Goal: Transaction & Acquisition: Purchase product/service

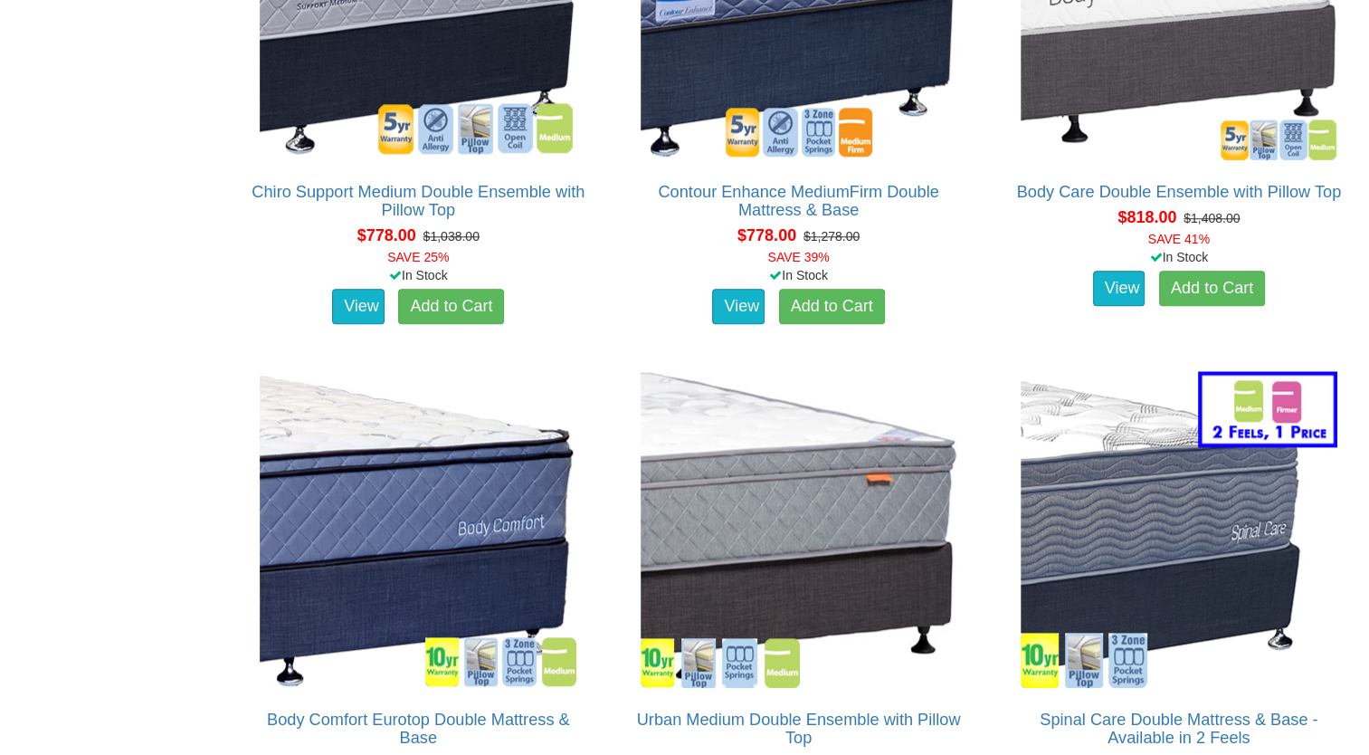
scroll to position [2041, 0]
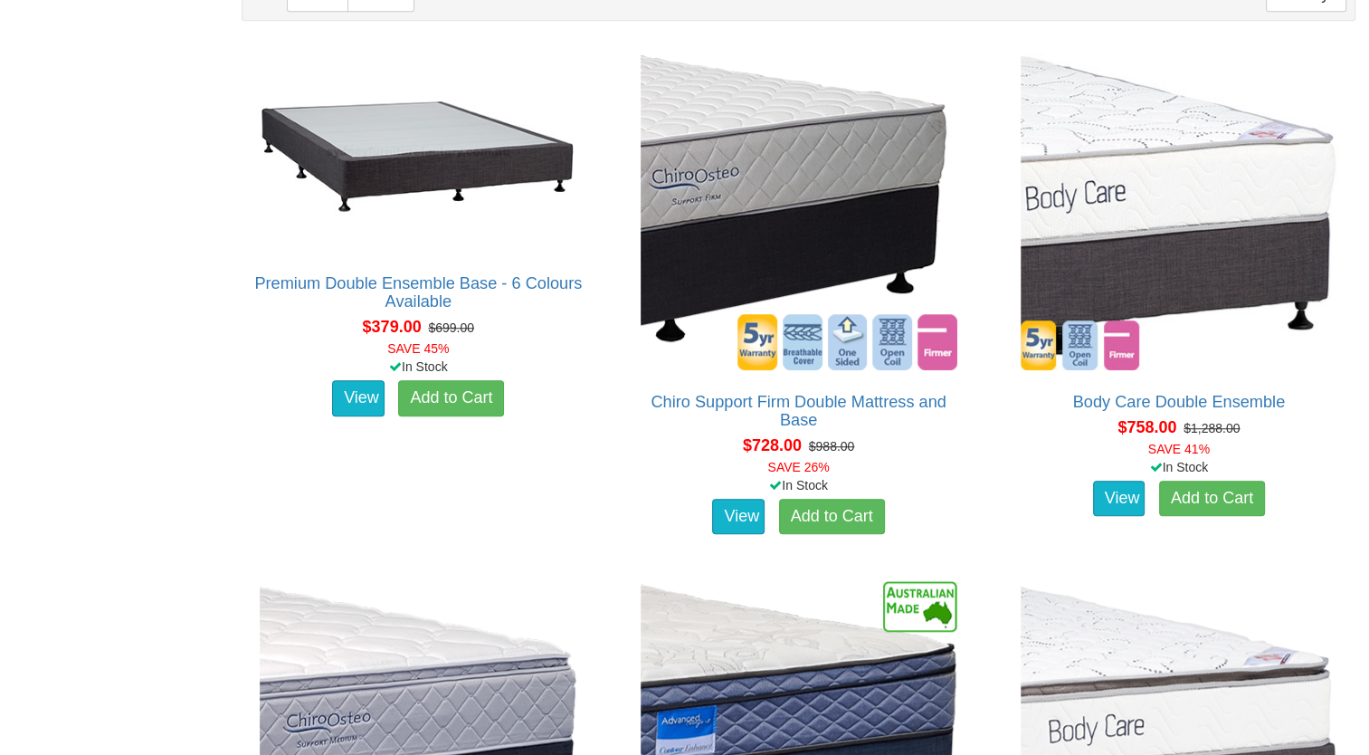
scroll to position [1163, 0]
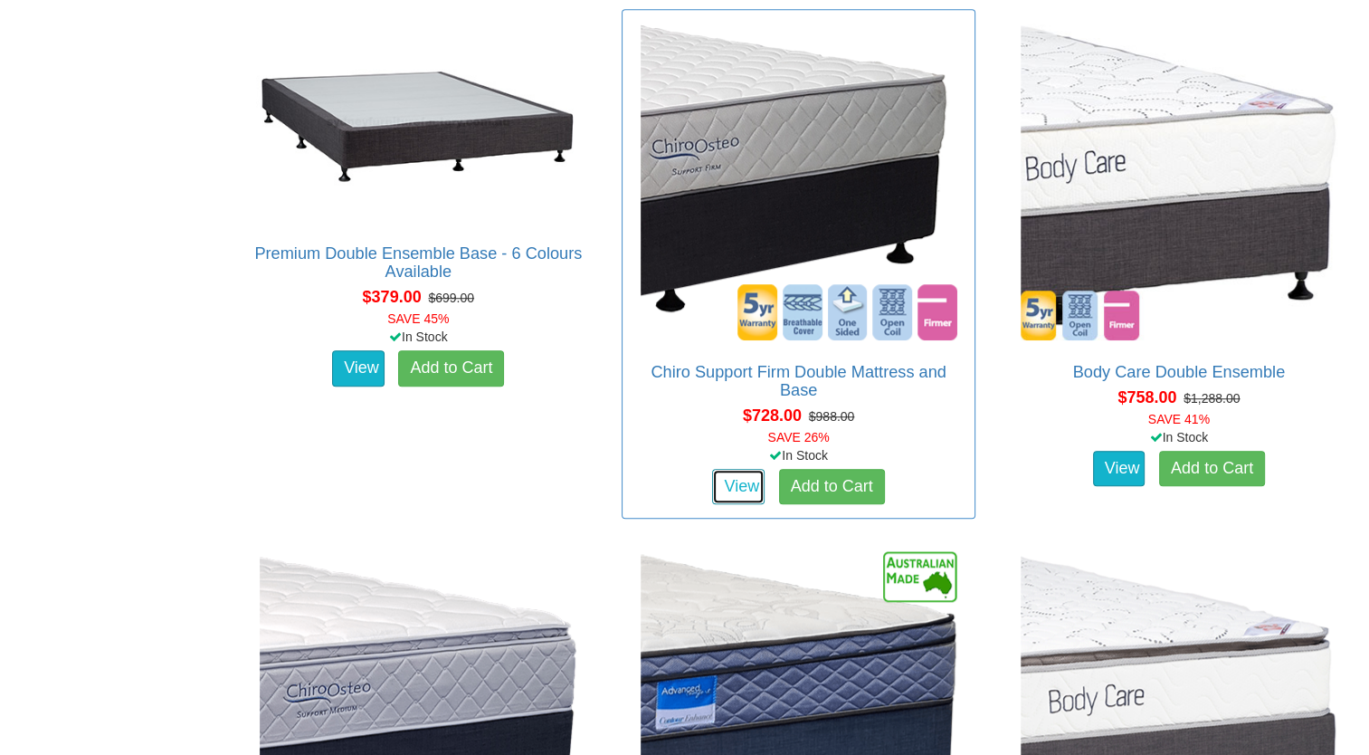
click at [733, 487] on link "View" at bounding box center [738, 487] width 52 height 36
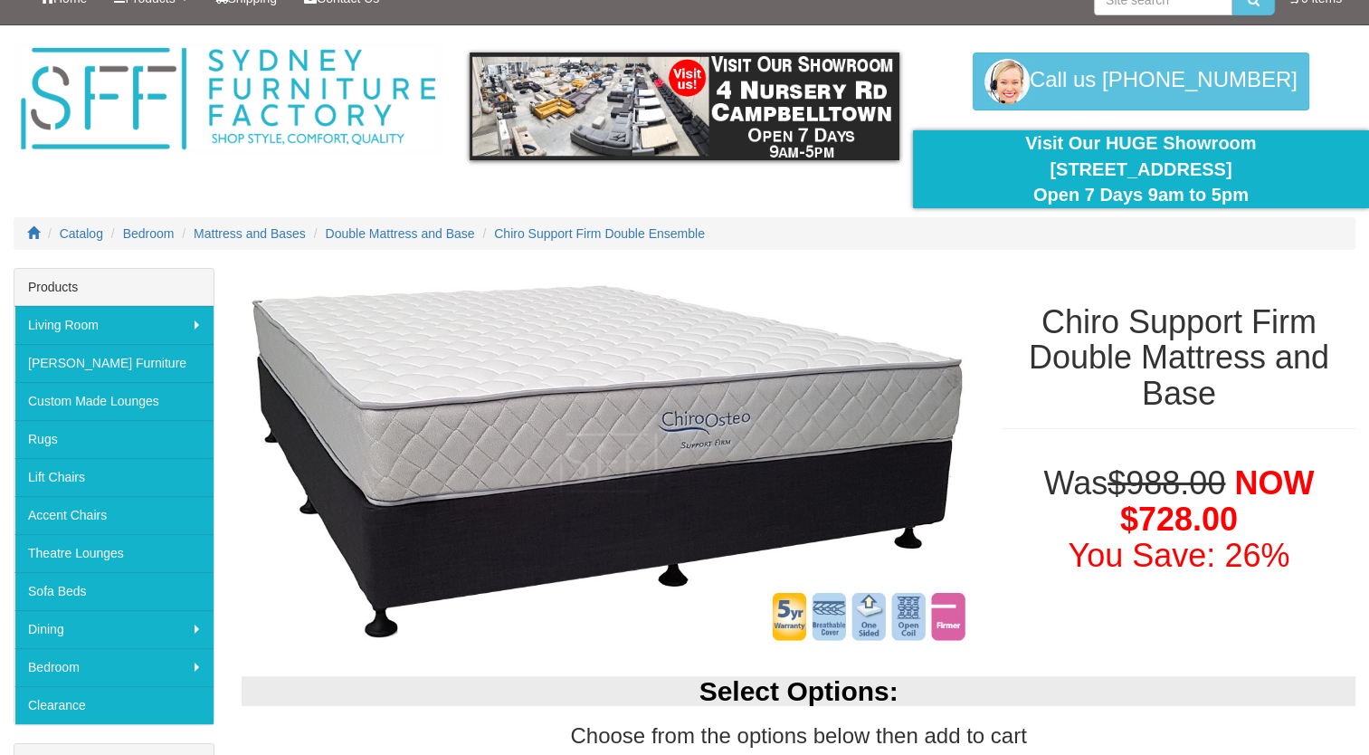
scroll to position [18, 0]
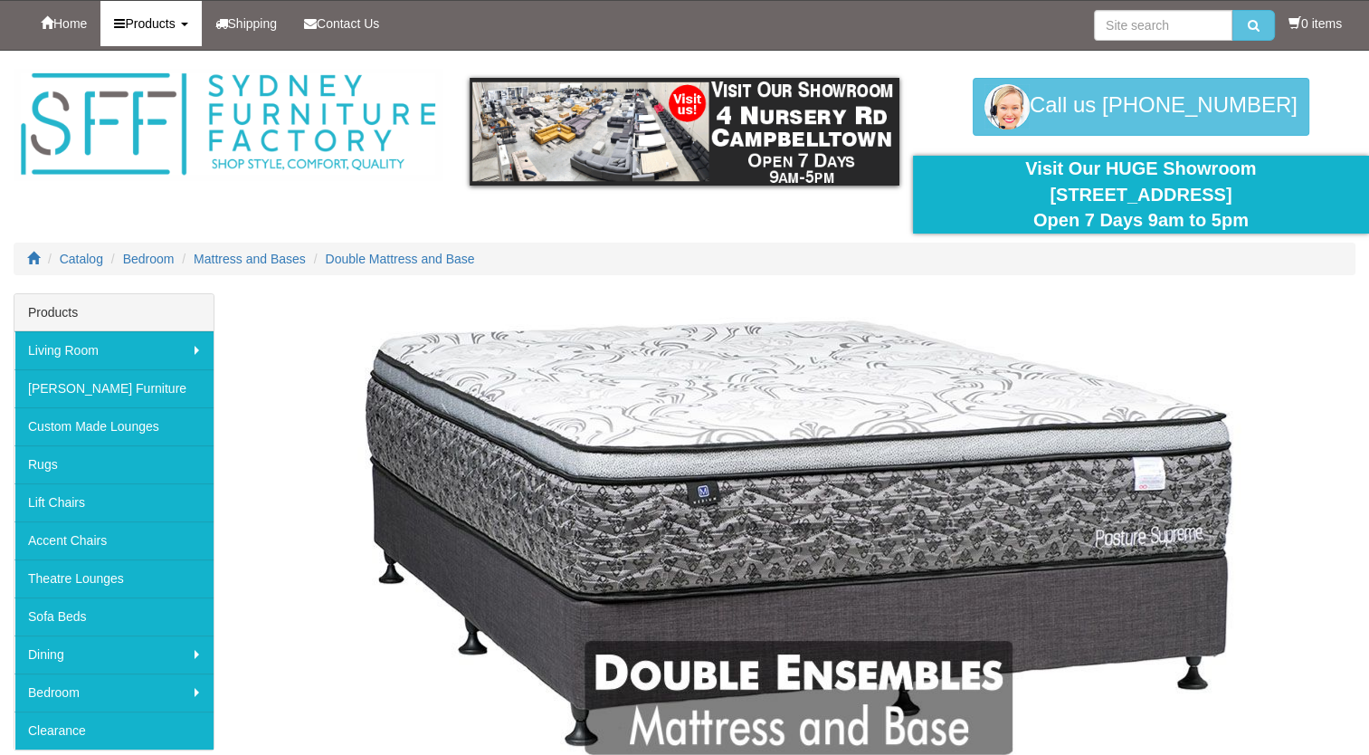
click at [152, 24] on span "Products" at bounding box center [150, 23] width 50 height 14
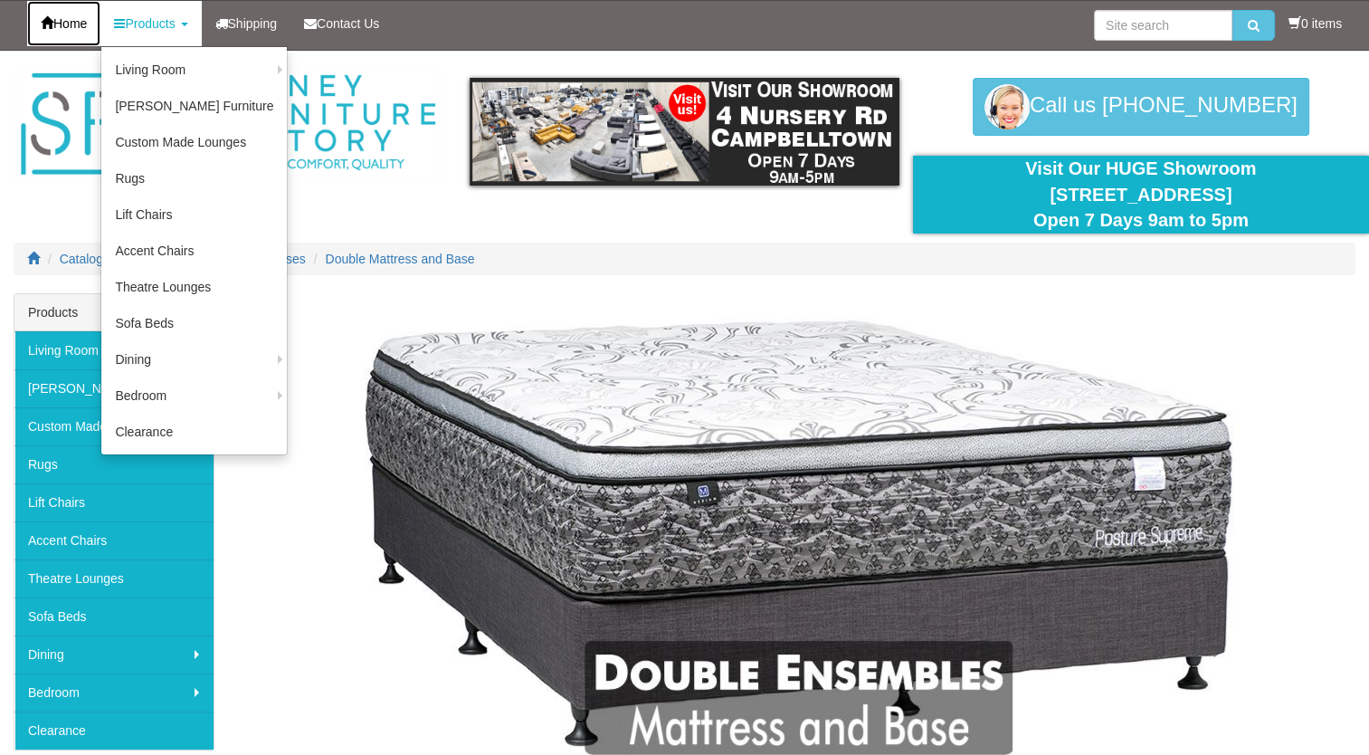
click at [73, 31] on link "Home" at bounding box center [63, 23] width 73 height 45
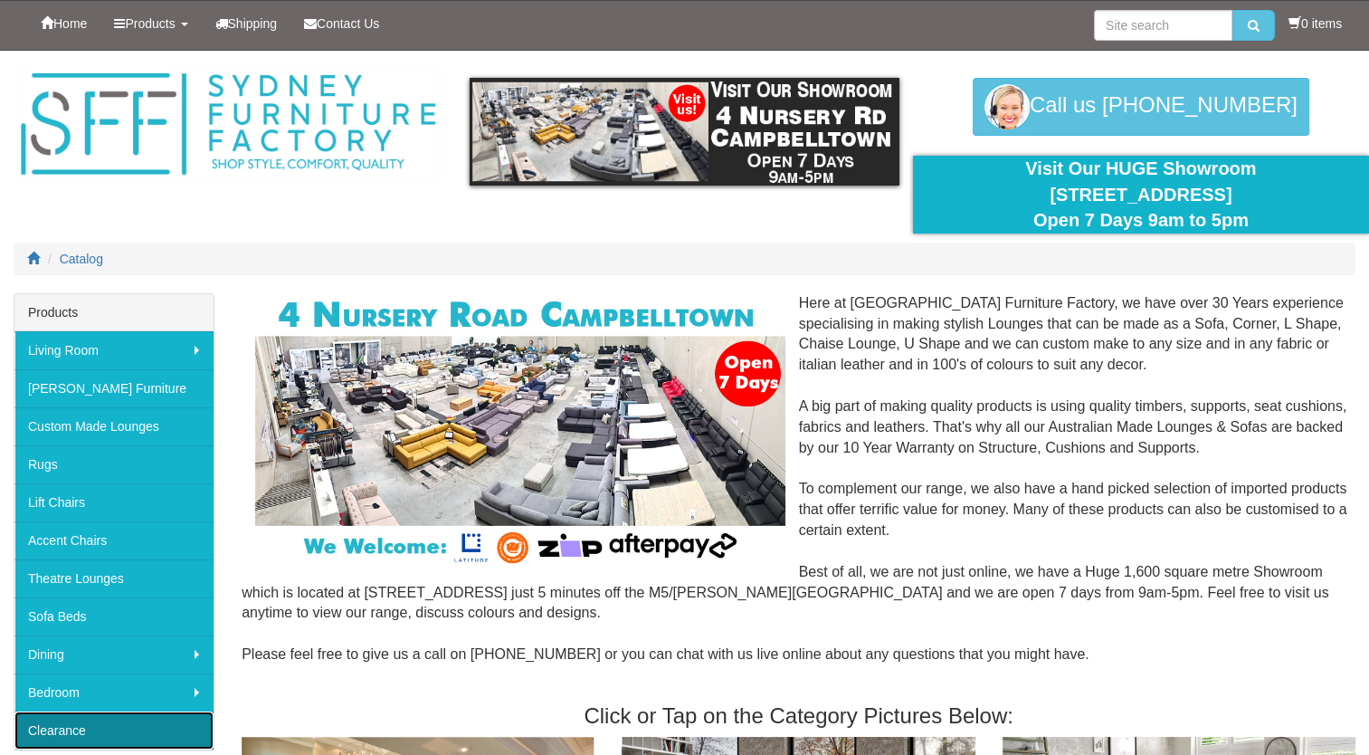
click at [90, 739] on link "Clearance" at bounding box center [113, 730] width 199 height 38
